Goal: Information Seeking & Learning: Learn about a topic

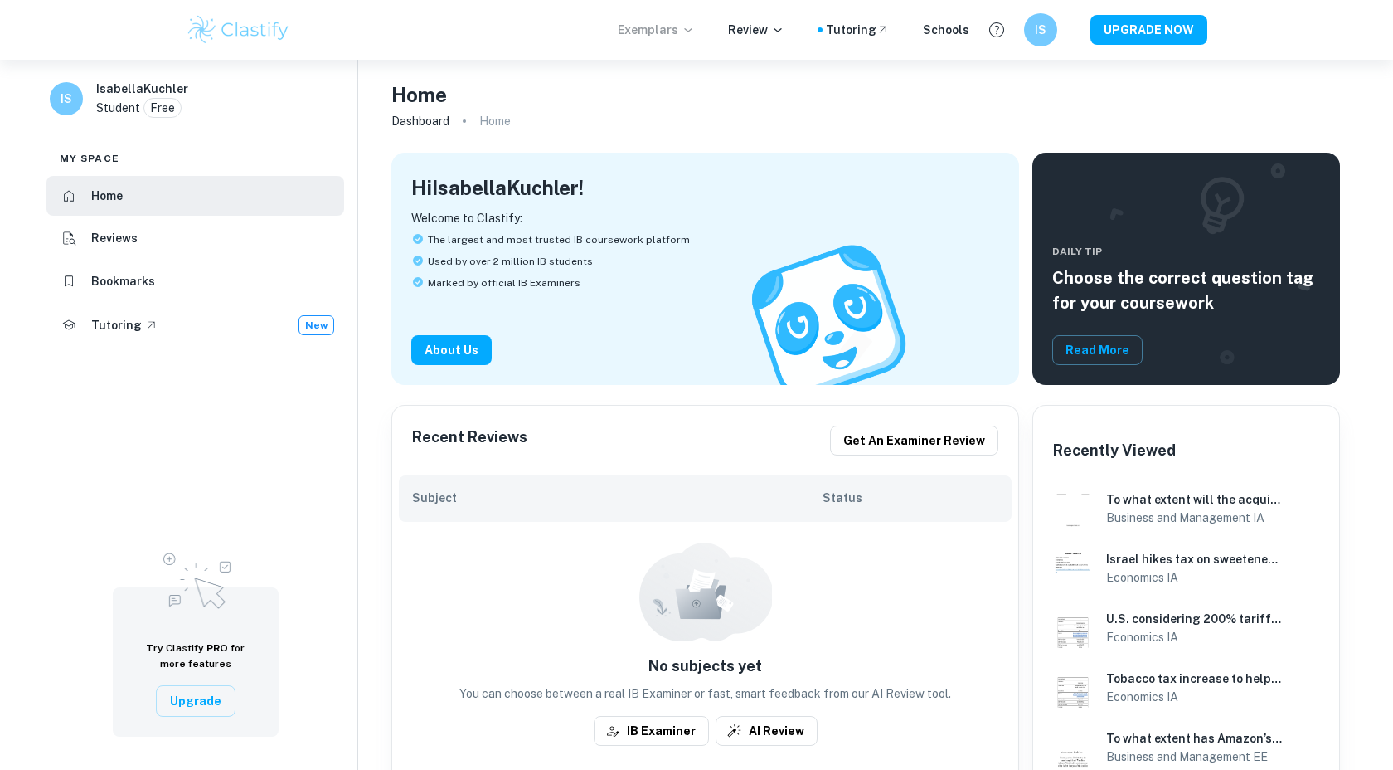
click at [662, 22] on p "Exemplars" at bounding box center [656, 30] width 77 height 18
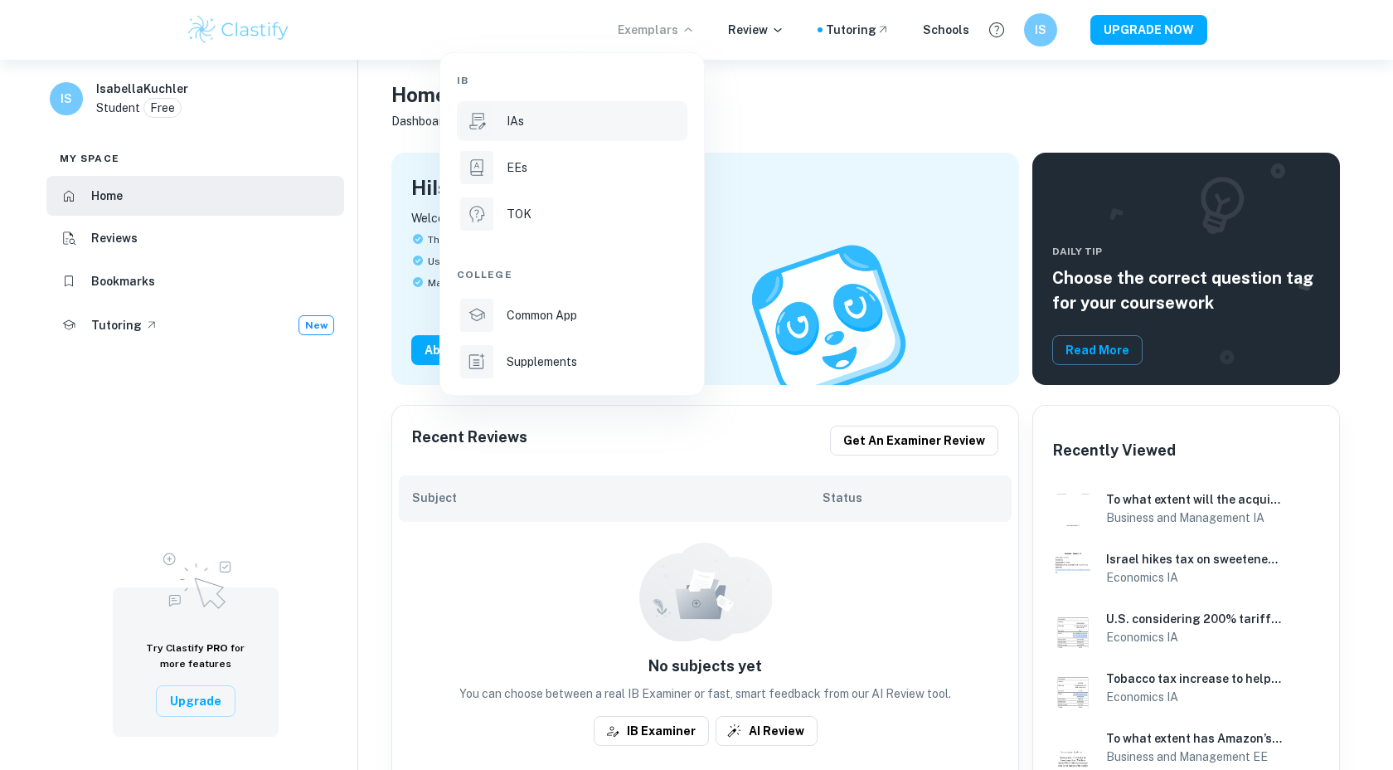
click at [519, 118] on p "IAs" at bounding box center [515, 121] width 17 height 18
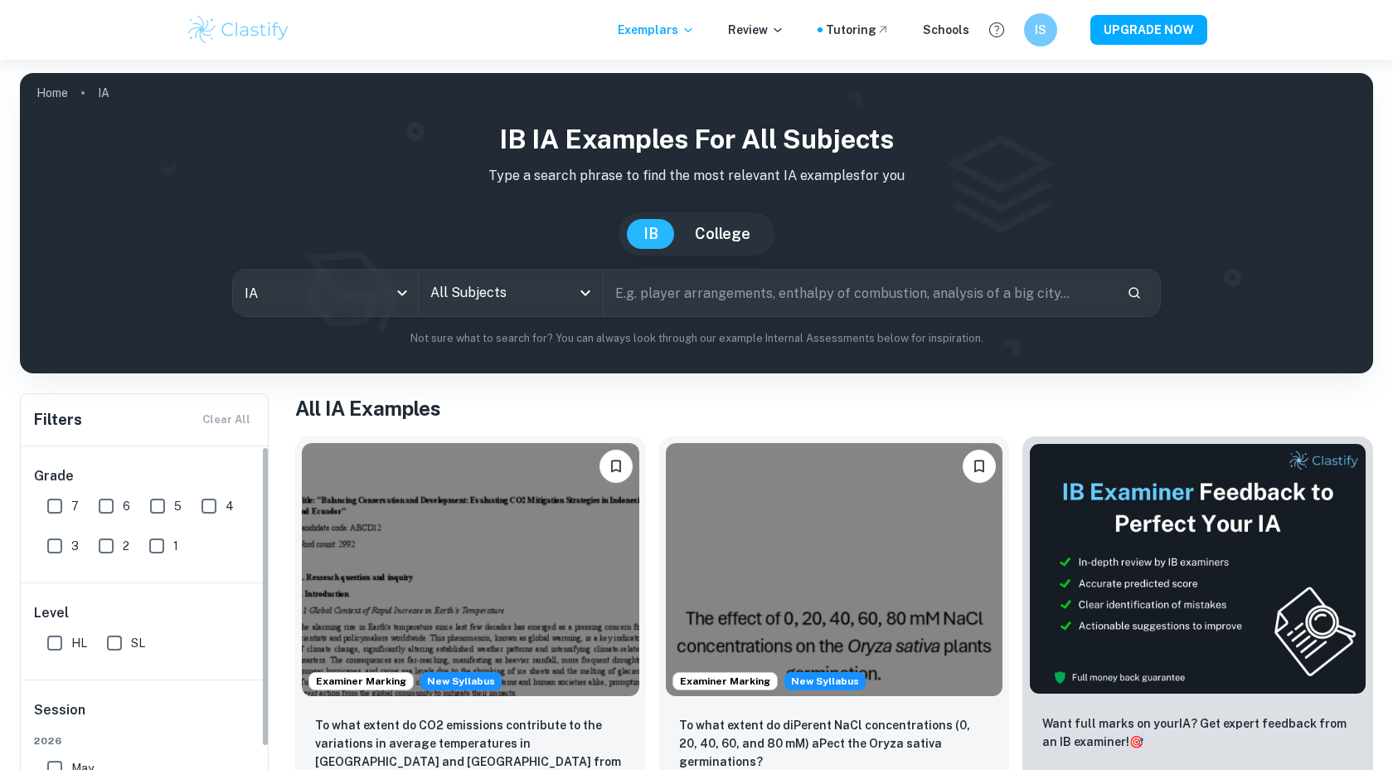
scroll to position [197, 0]
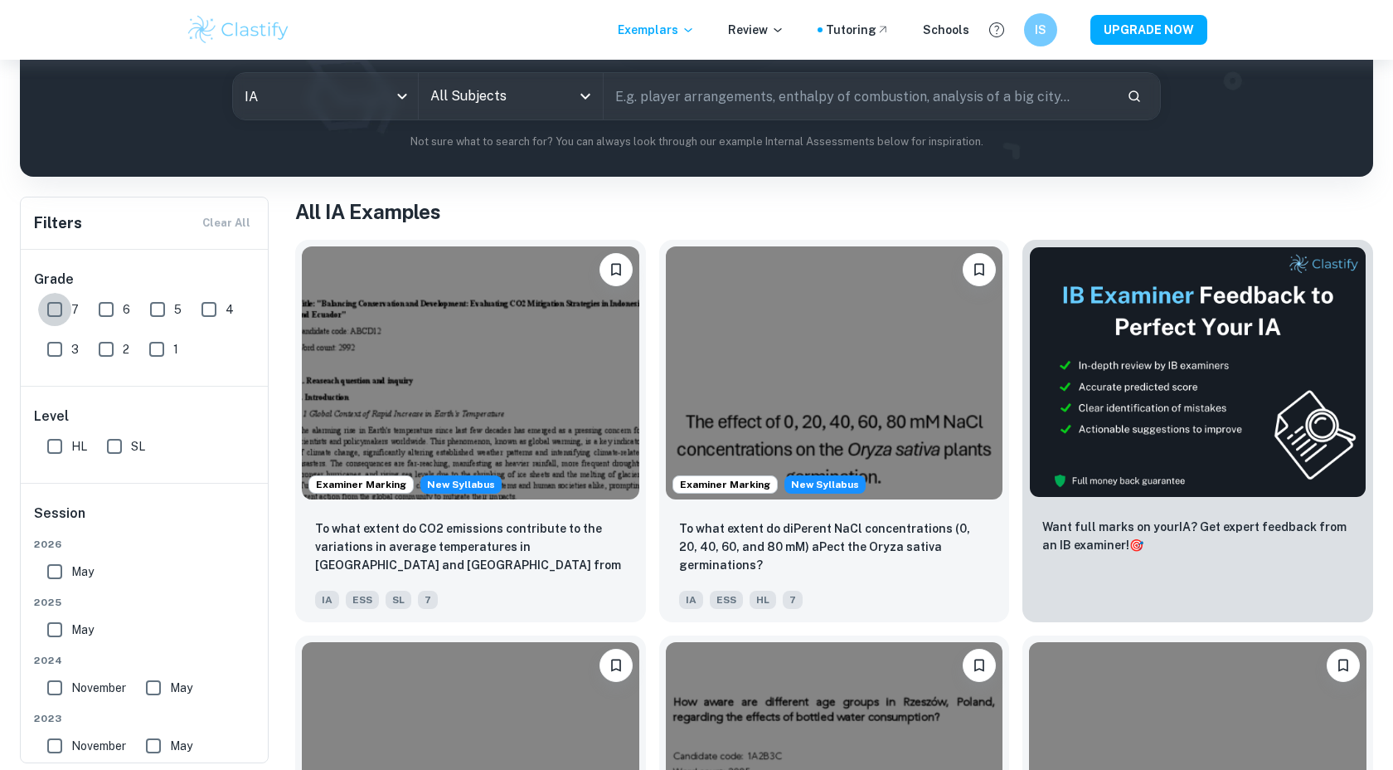
click at [57, 314] on input "7" at bounding box center [54, 309] width 33 height 33
checkbox input "true"
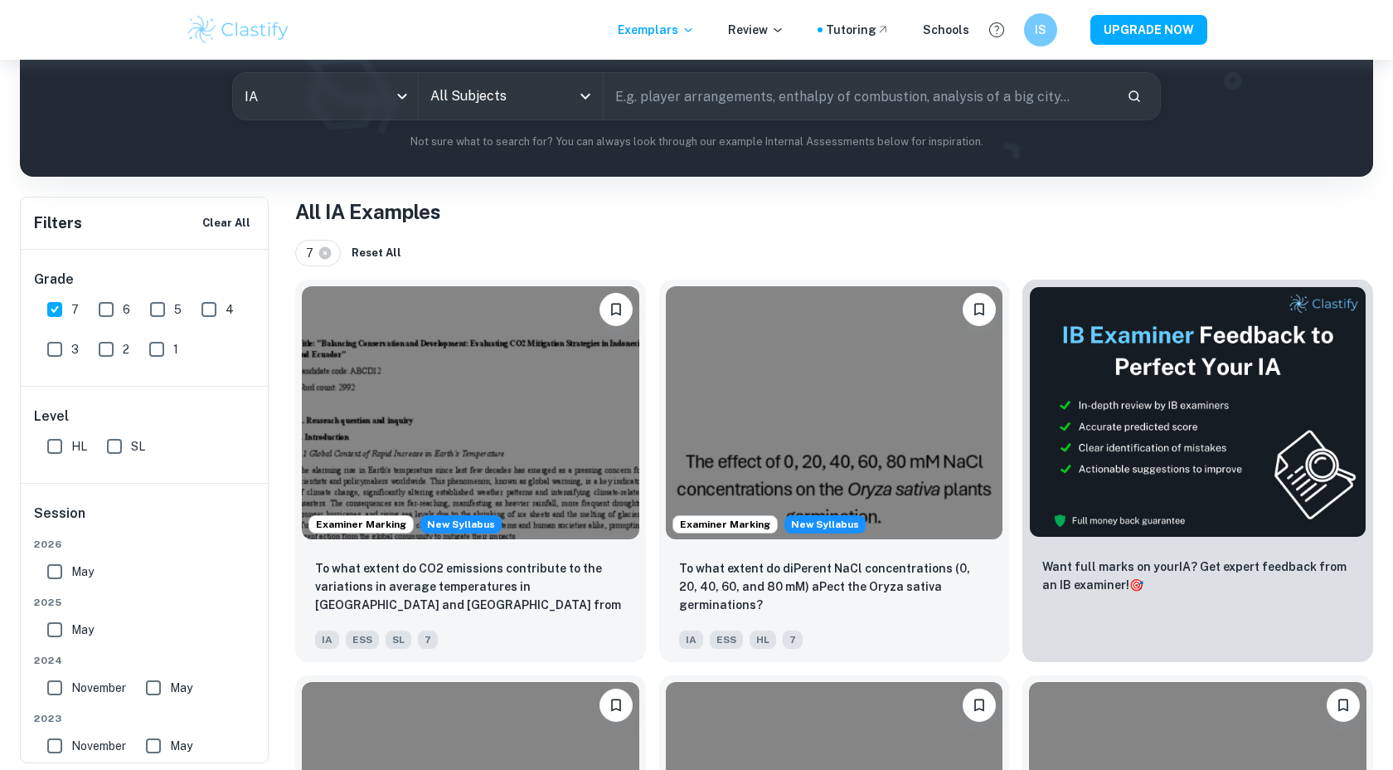
click at [114, 456] on input "SL" at bounding box center [114, 446] width 33 height 33
checkbox input "true"
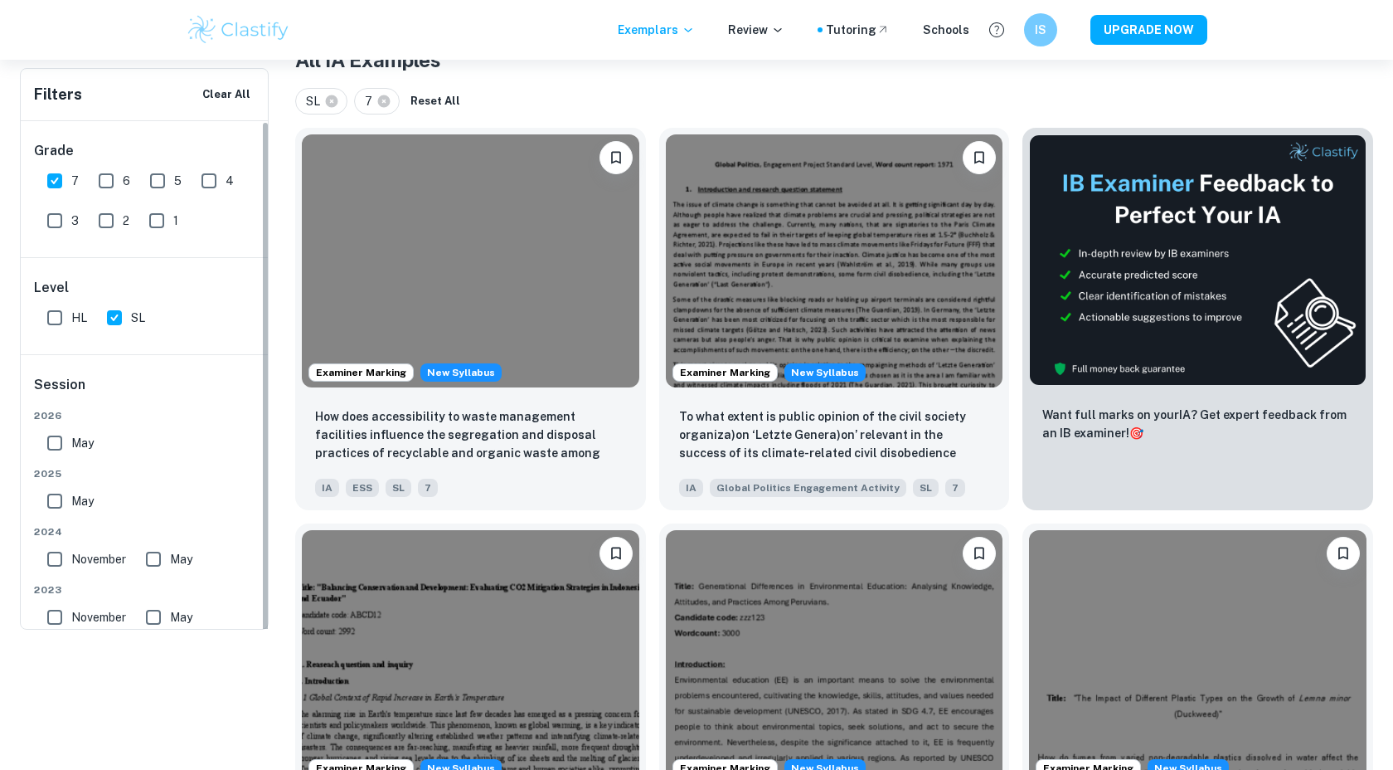
scroll to position [0, 0]
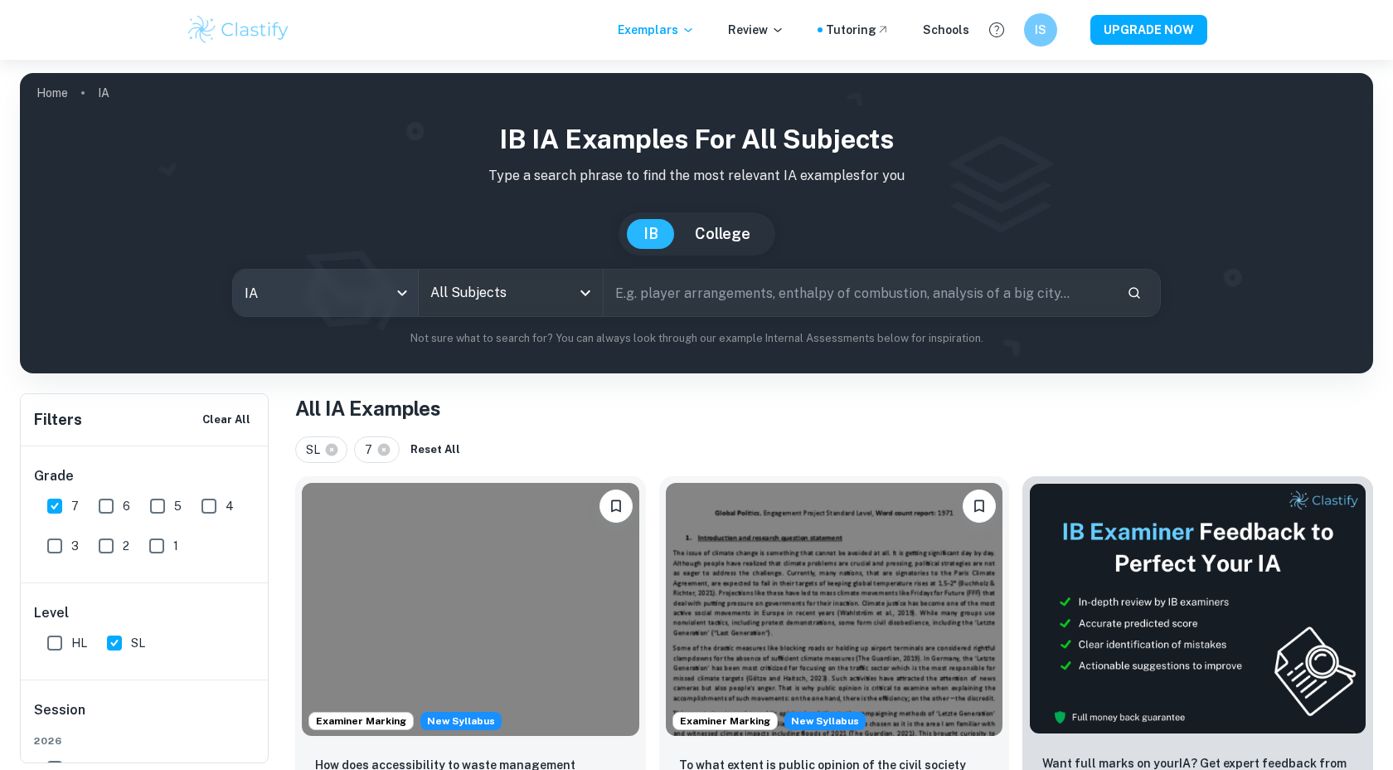
click at [394, 291] on body "We value your privacy We use cookies to enhance your browsing experience, serve…" at bounding box center [696, 445] width 1393 height 770
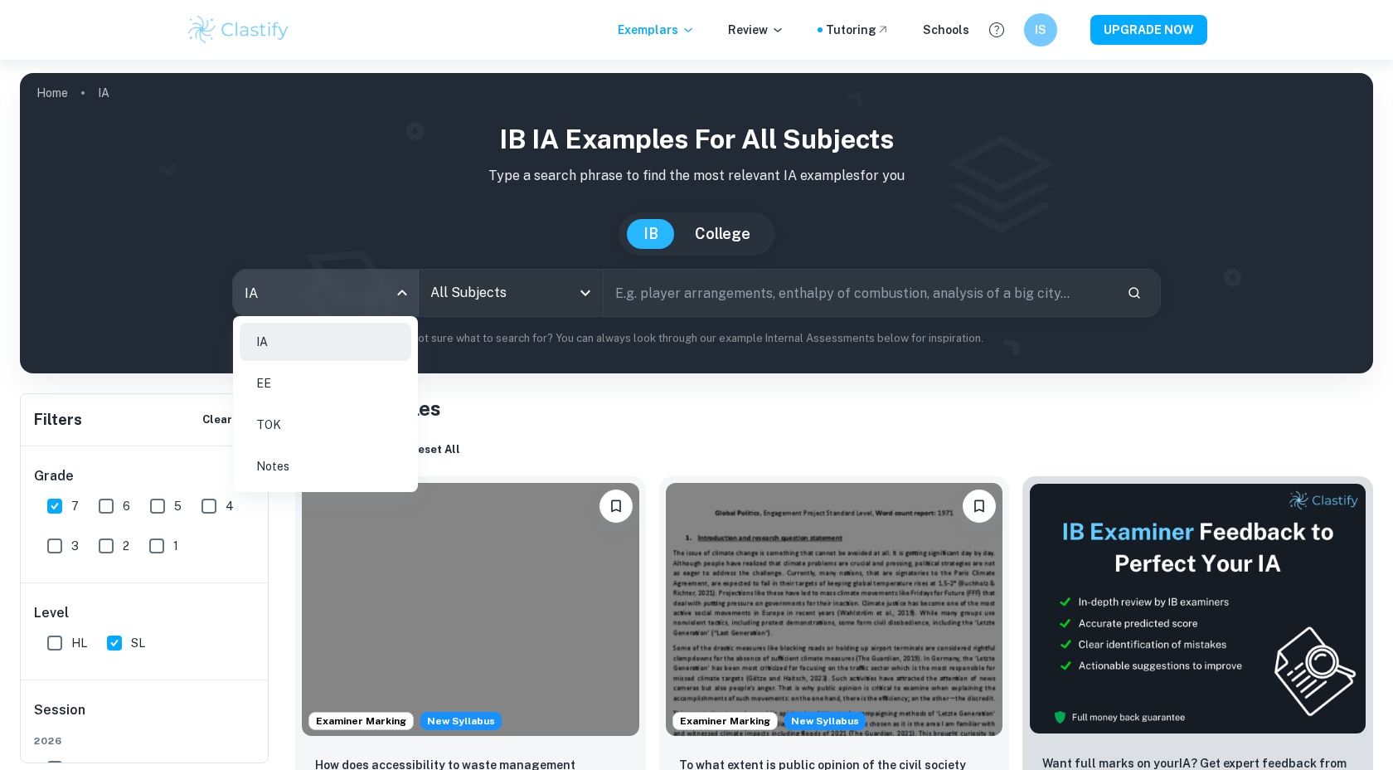
click at [480, 304] on div at bounding box center [696, 385] width 1393 height 770
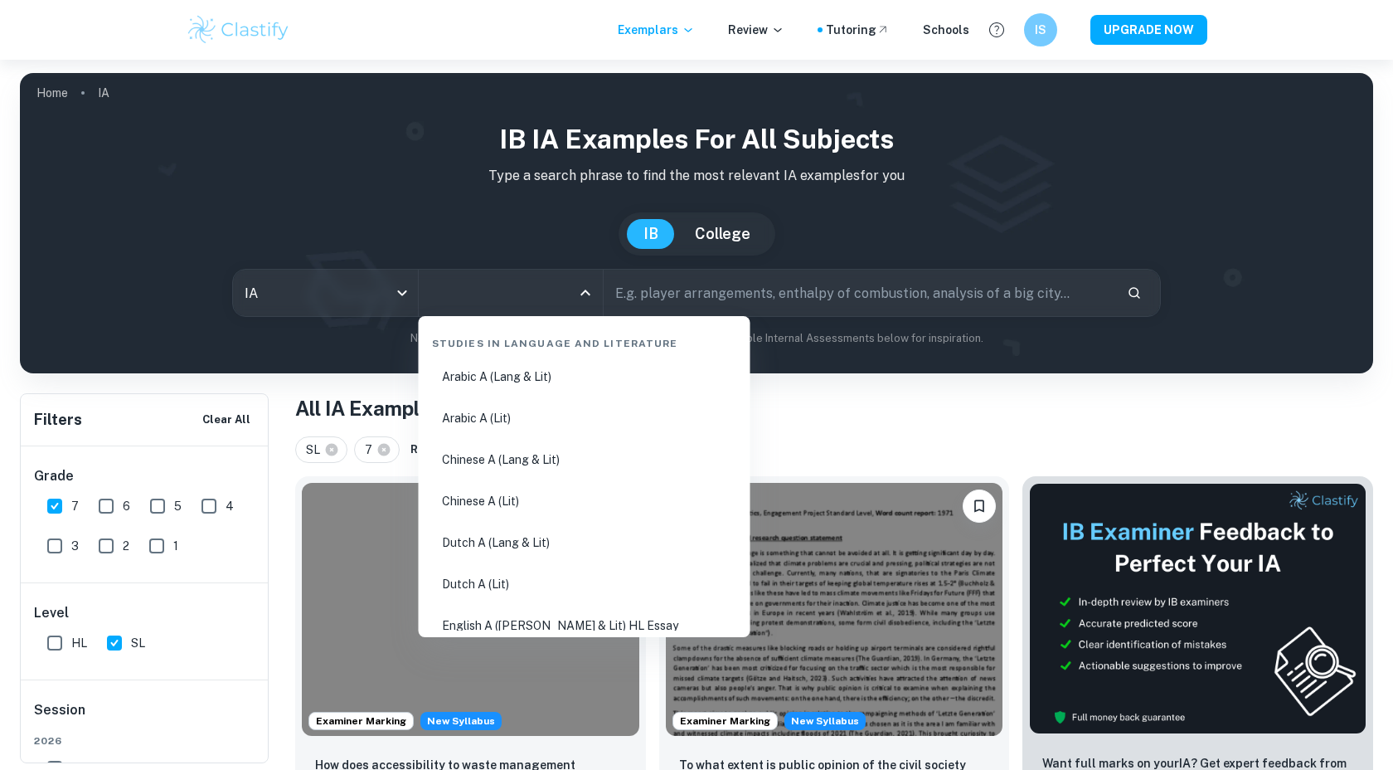
click at [506, 289] on input "All Subjects" at bounding box center [498, 293] width 145 height 32
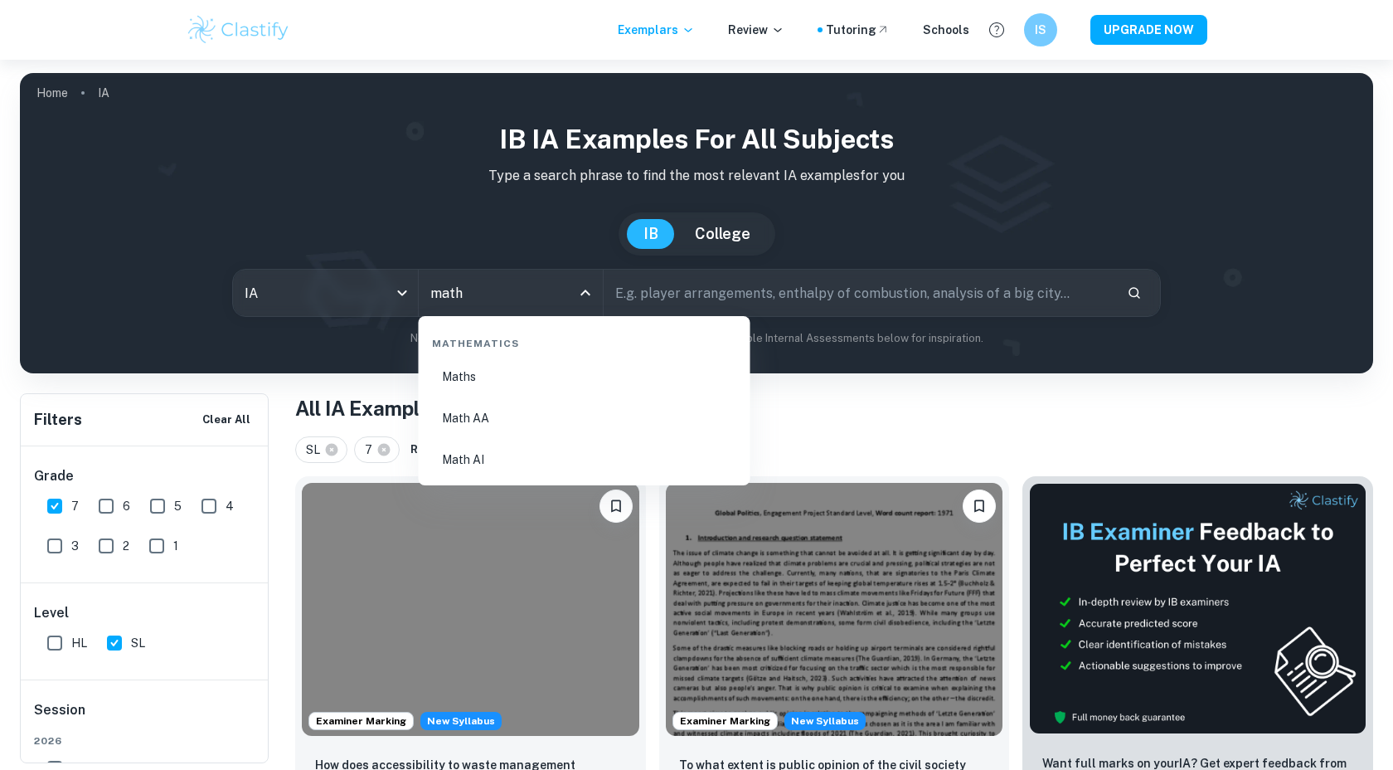
click at [514, 463] on li "Math AI" at bounding box center [584, 459] width 318 height 38
type input "Math AI"
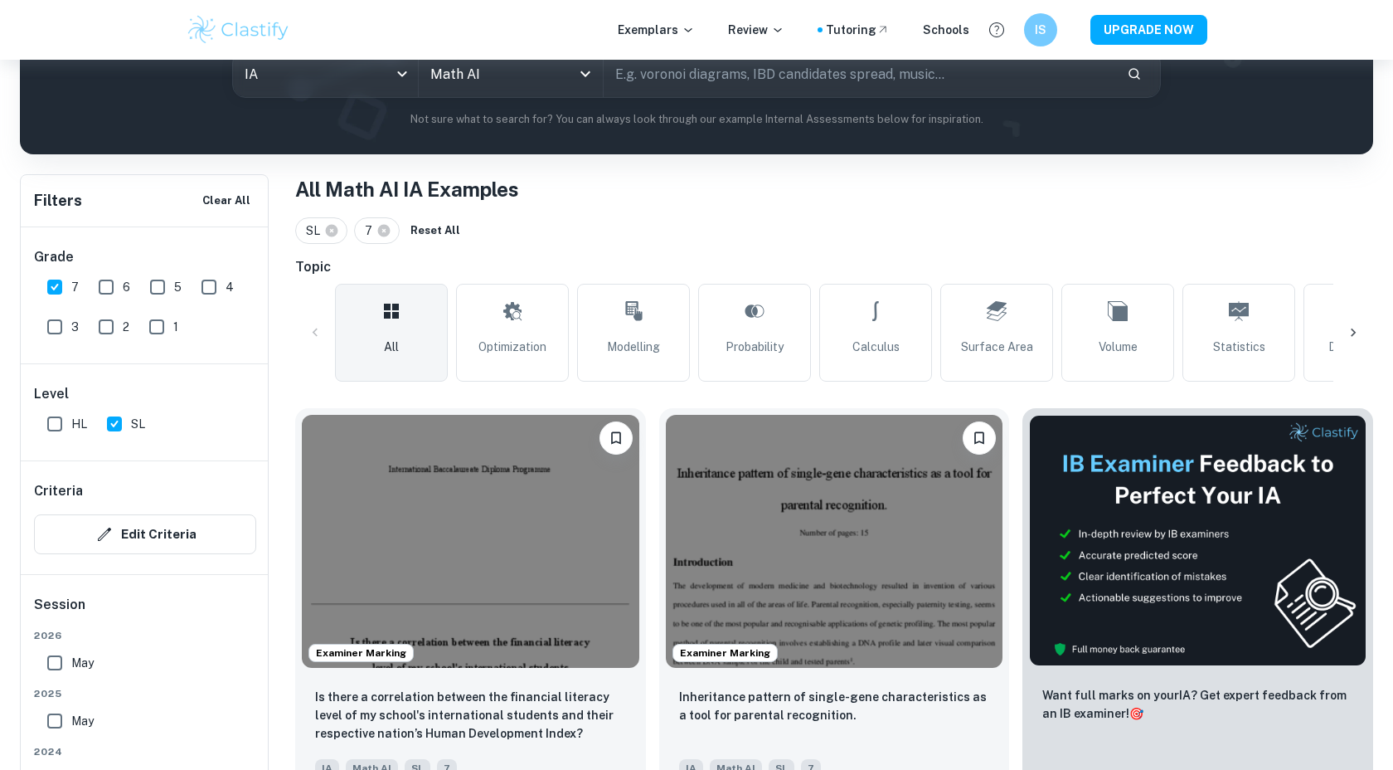
scroll to position [280, 0]
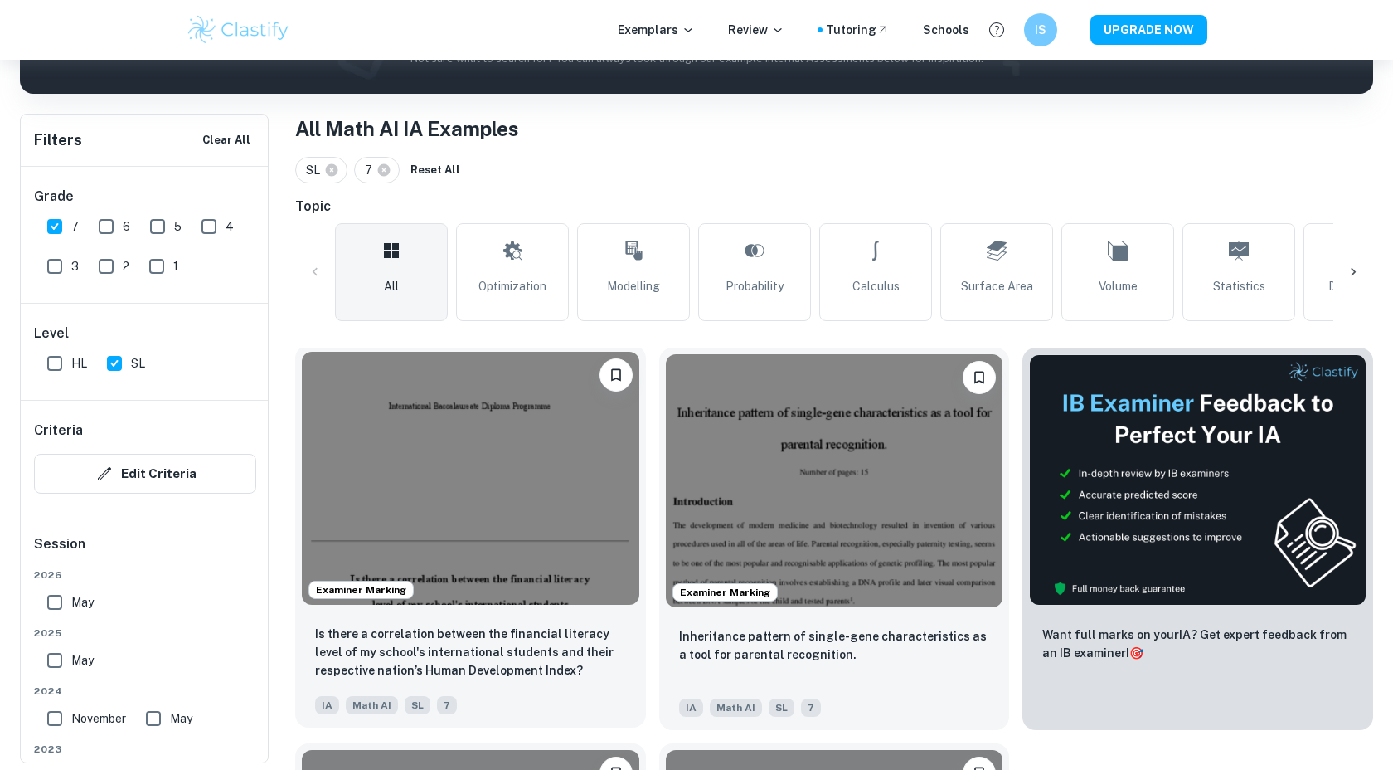
click at [599, 445] on img at bounding box center [471, 478] width 338 height 253
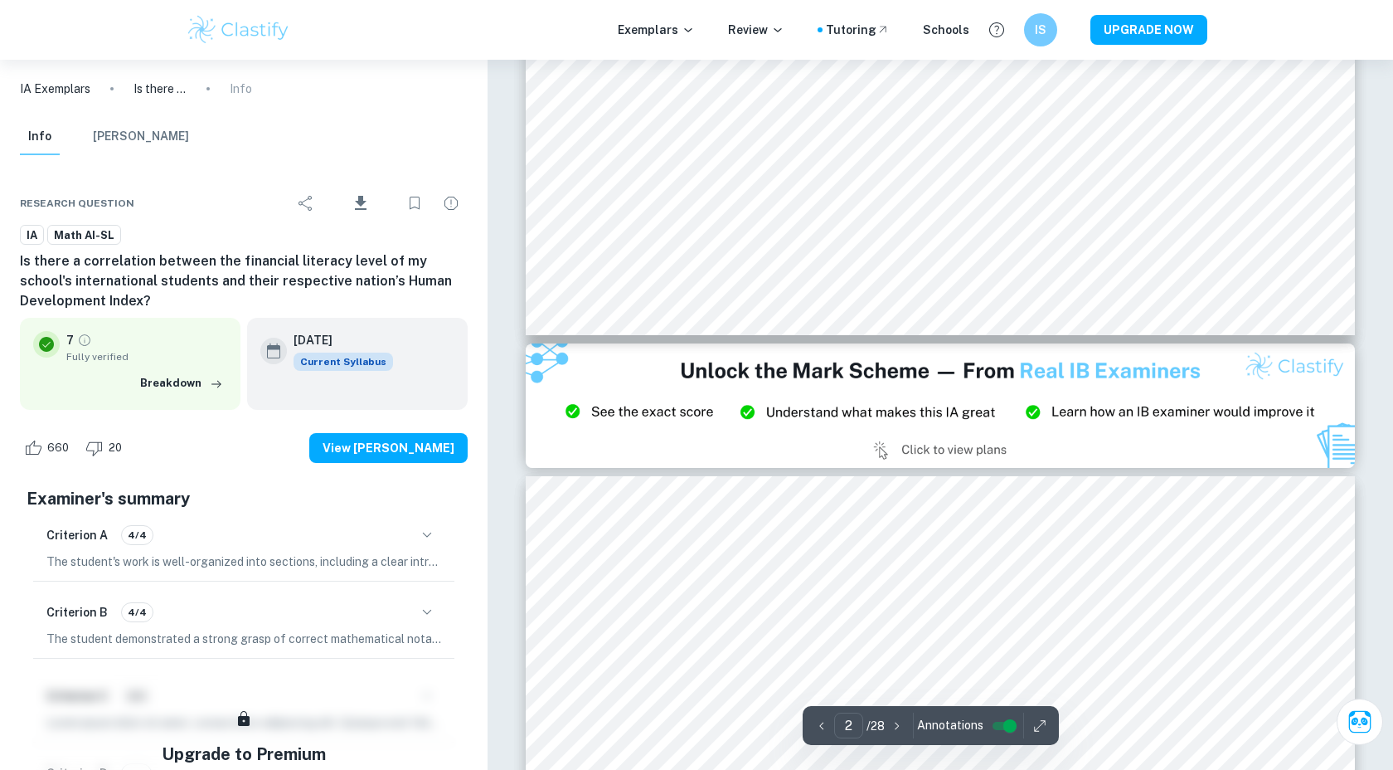
type input "3"
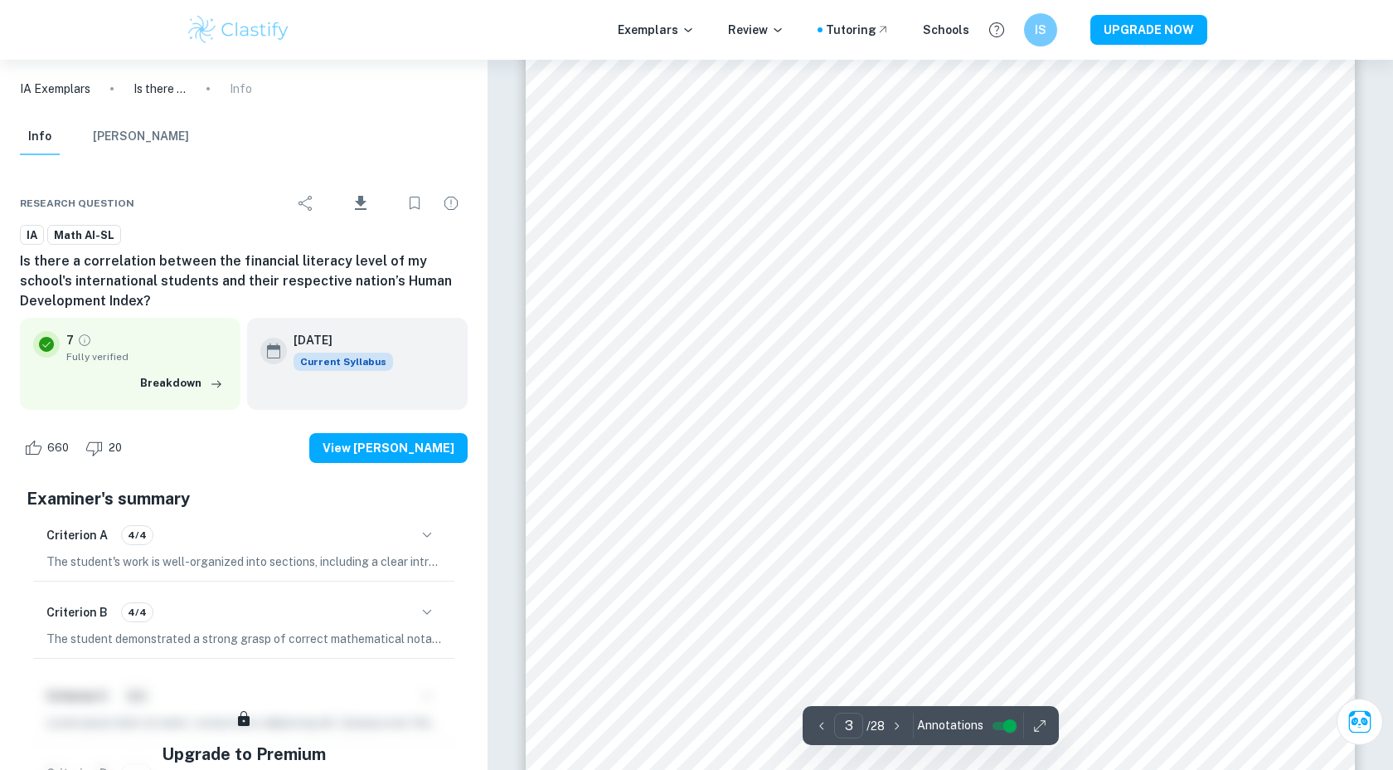
scroll to position [2542, 0]
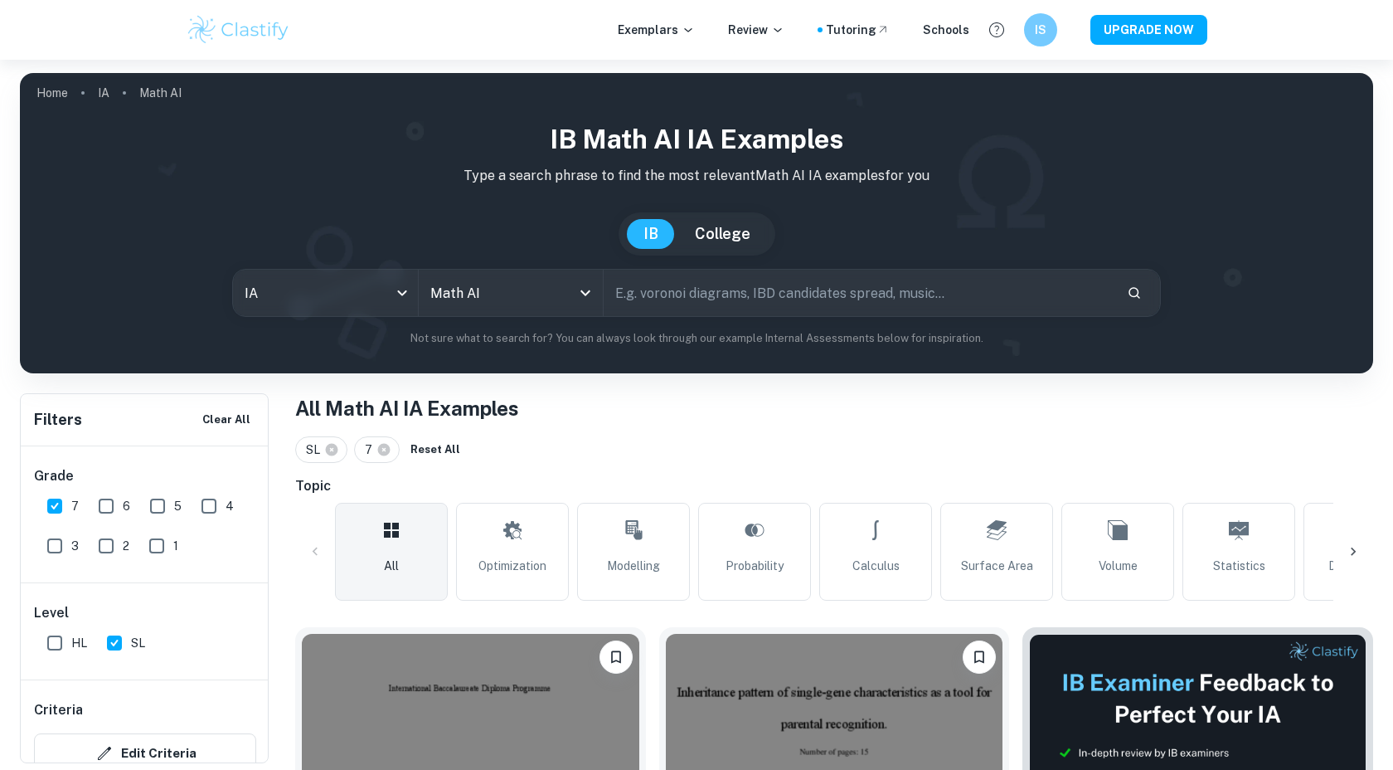
click at [659, 274] on input "text" at bounding box center [859, 293] width 510 height 46
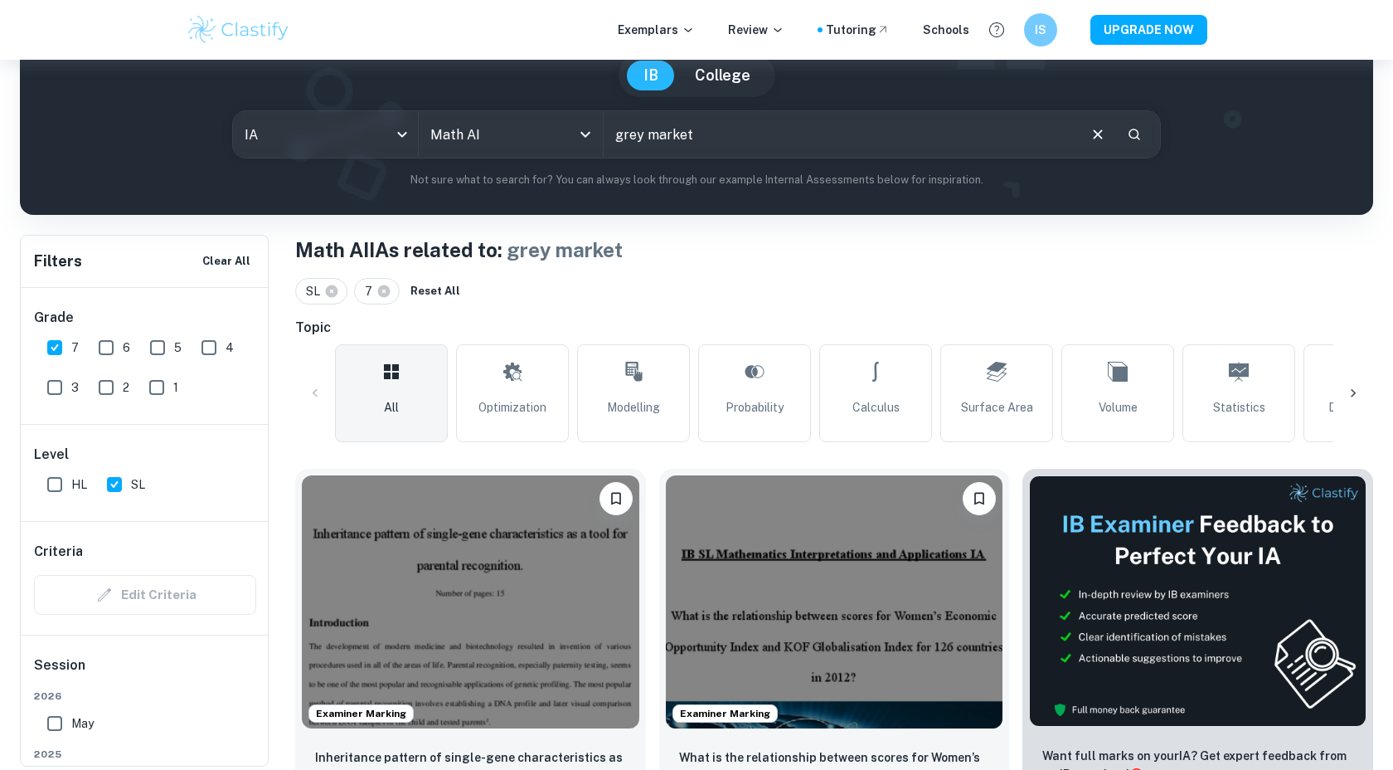
scroll to position [163, 0]
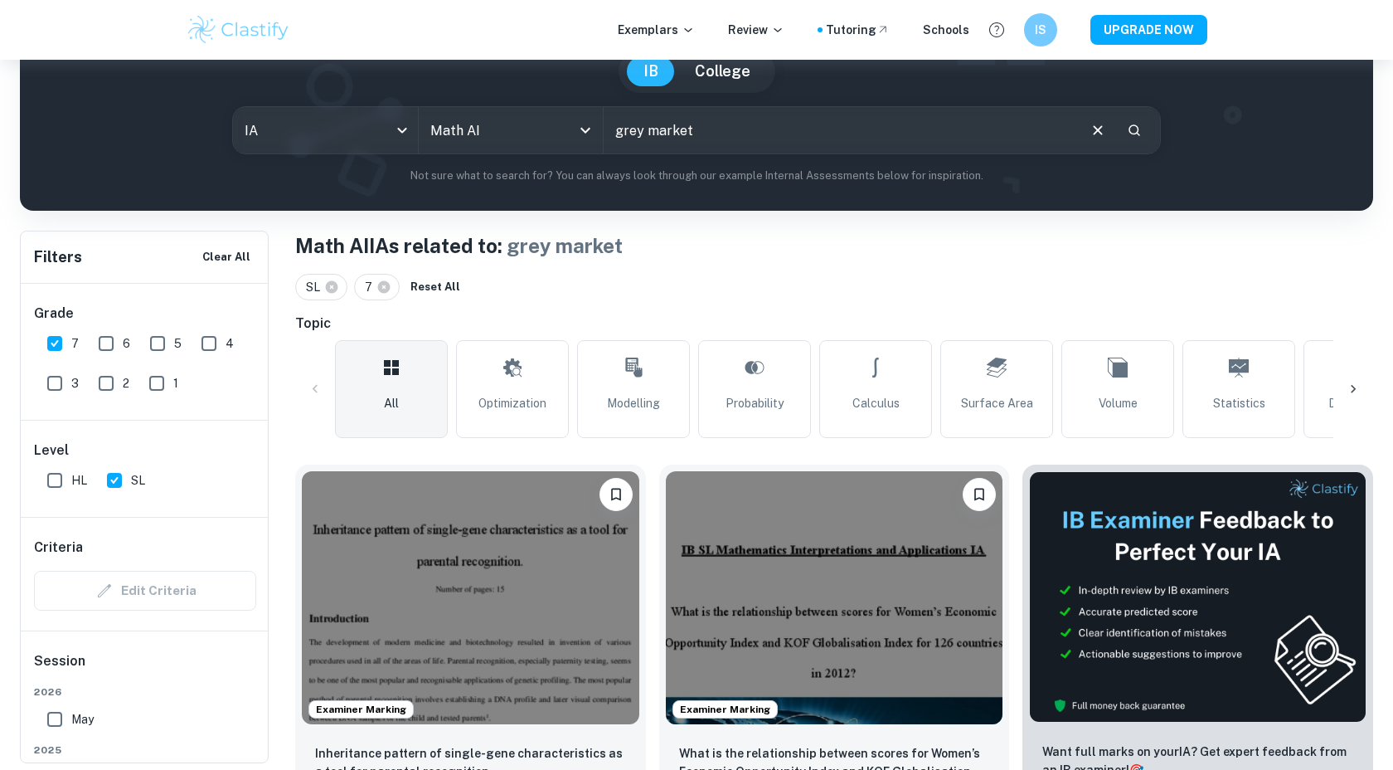
click at [740, 152] on input "grey market" at bounding box center [840, 130] width 472 height 46
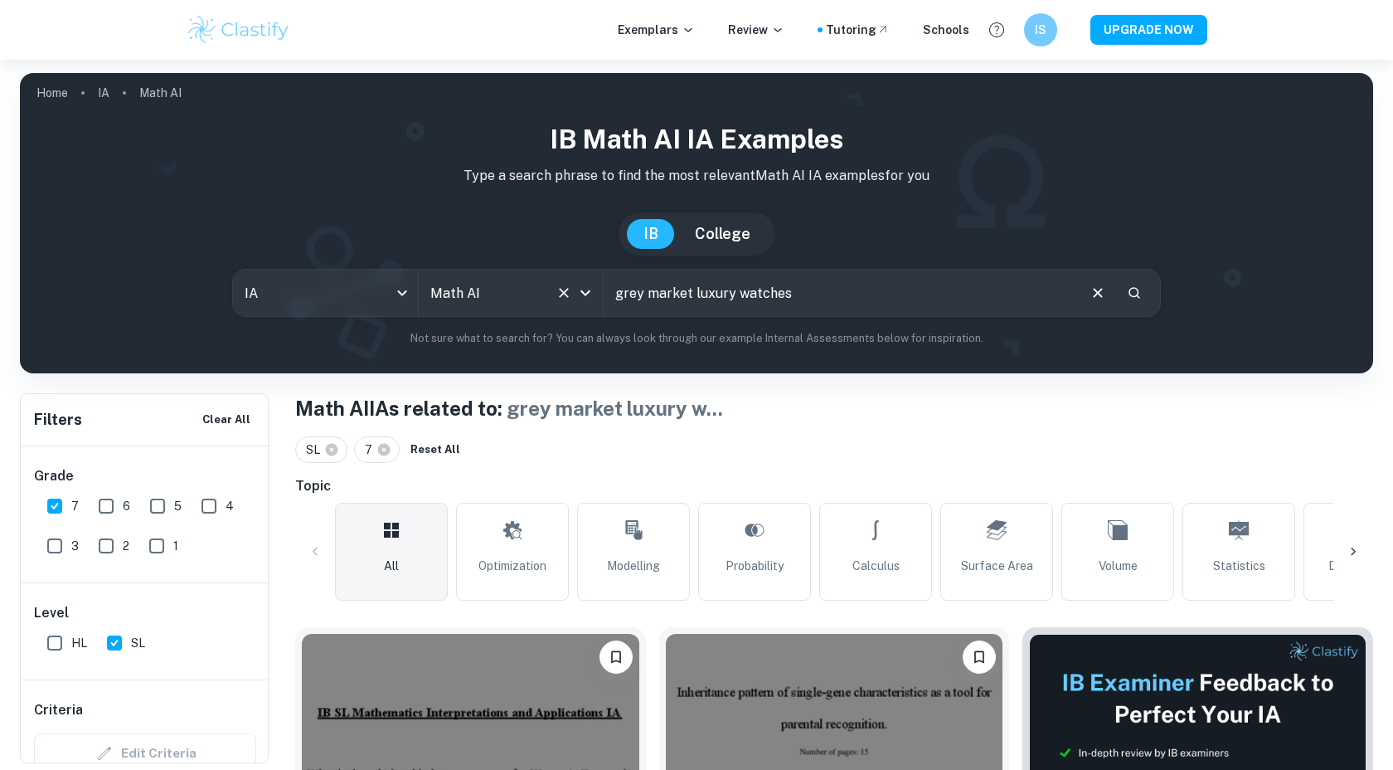
drag, startPoint x: 692, startPoint y: 290, endPoint x: 599, endPoint y: 285, distance: 93.0
click at [599, 285] on div "IA ia All Subjects Math AI All Subjects grey market luxury watches ​" at bounding box center [696, 293] width 929 height 48
click at [759, 287] on input "luxury watches" at bounding box center [840, 293] width 472 height 46
type input "luxury watches price changes during [MEDICAL_DATA]"
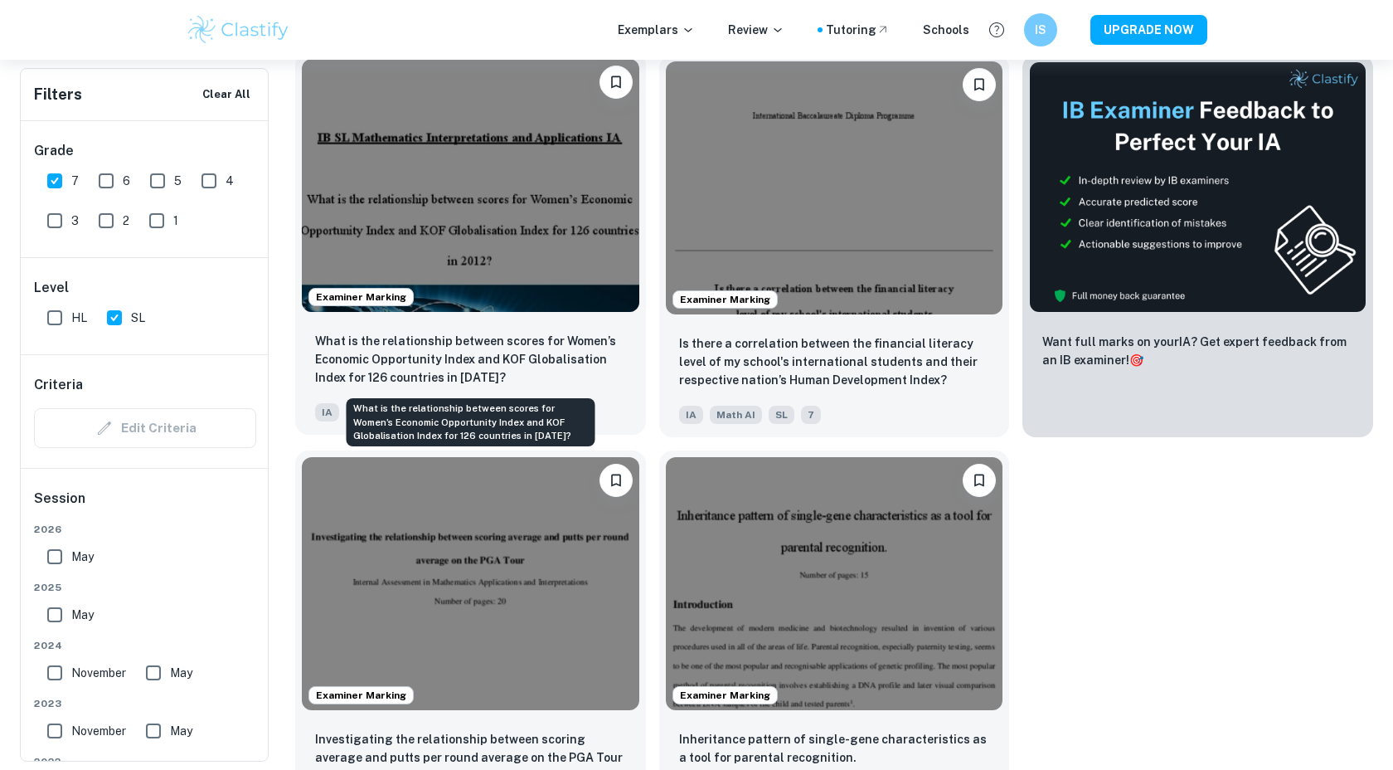
scroll to position [635, 0]
